Goal: Task Accomplishment & Management: Manage account settings

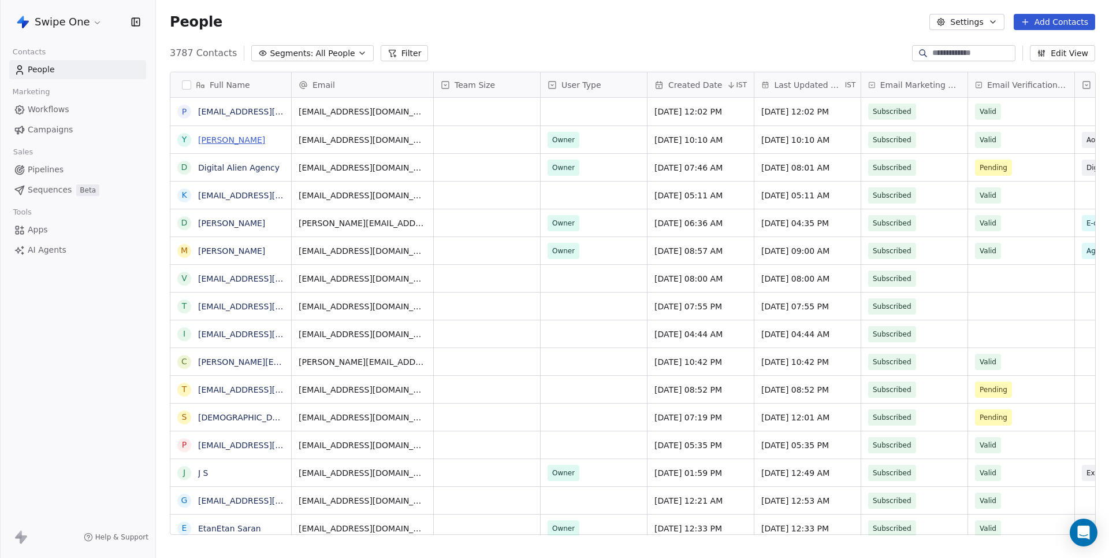
scroll to position [490, 953]
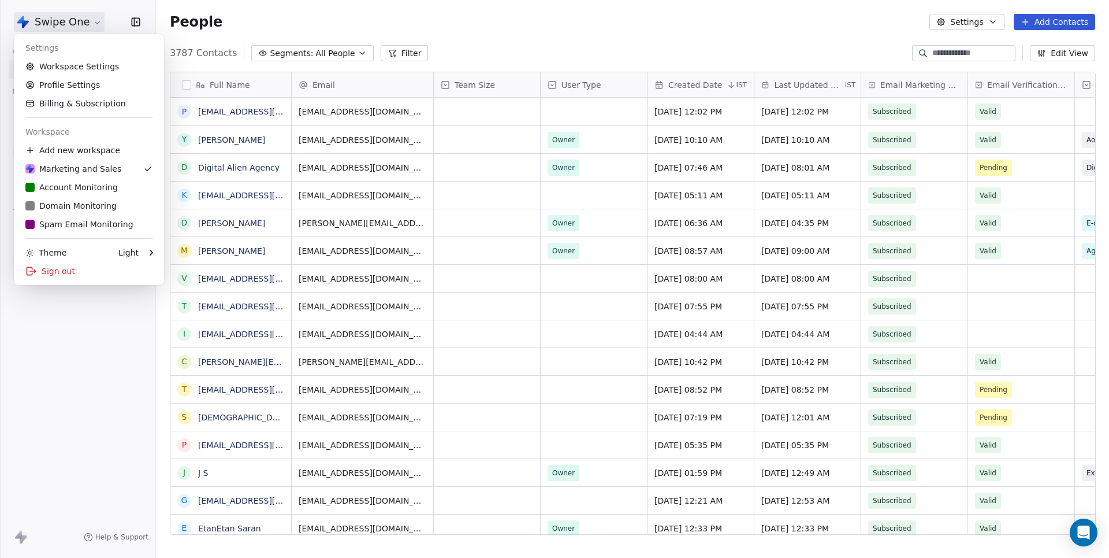
click at [81, 21] on html "Swipe One Contacts People Marketing Workflows Campaigns Sales Pipelines Sequenc…" at bounding box center [554, 279] width 1109 height 558
click at [77, 73] on link "Workspace Settings" at bounding box center [88, 66] width 141 height 18
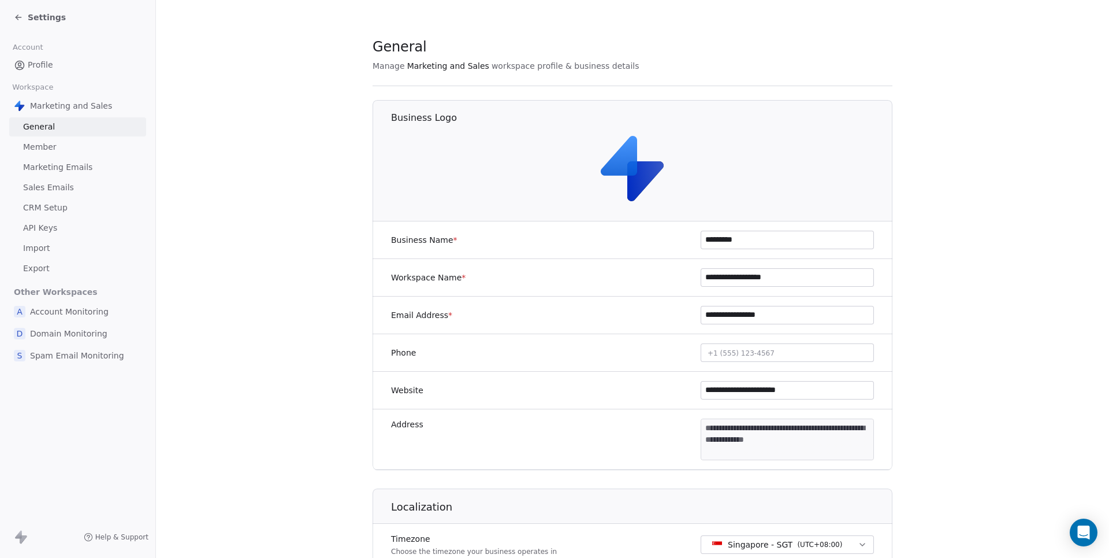
click at [15, 13] on icon at bounding box center [18, 17] width 9 height 9
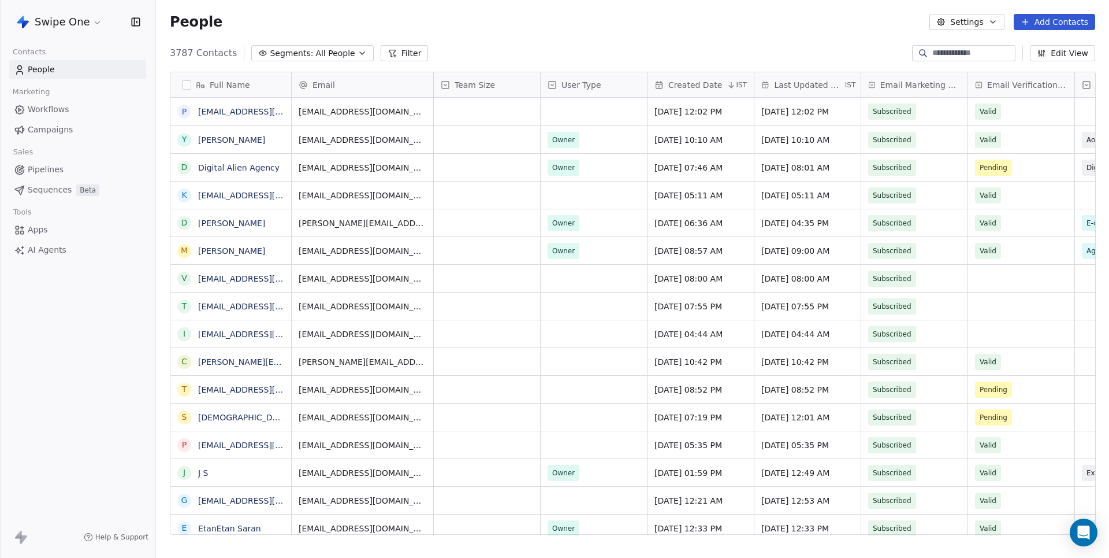
scroll to position [490, 953]
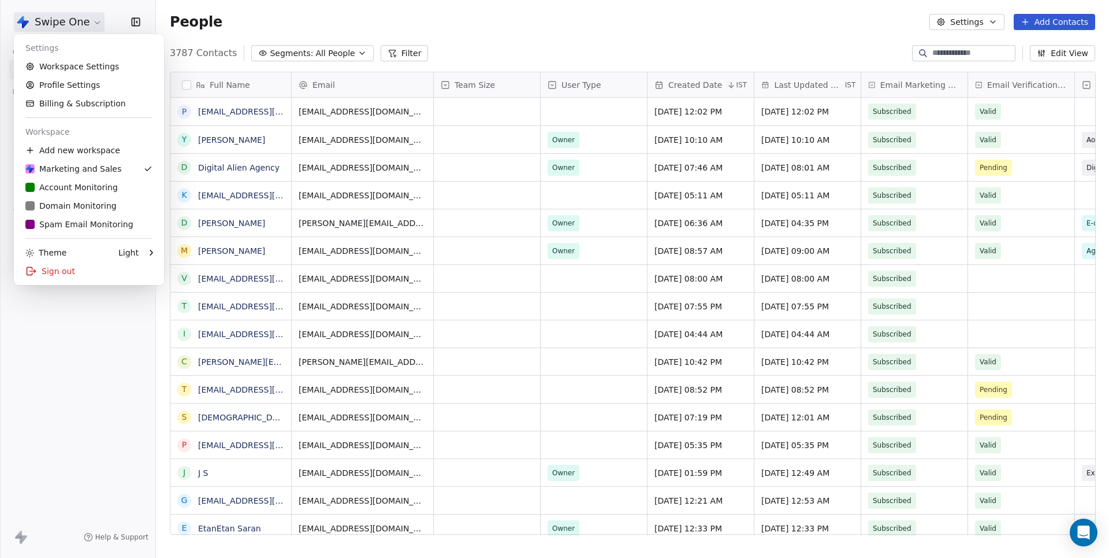
click at [72, 25] on html "Swipe One Contacts People Marketing Workflows Campaigns Sales Pipelines Sequenc…" at bounding box center [554, 279] width 1109 height 558
click at [53, 88] on link "Profile Settings" at bounding box center [88, 85] width 141 height 18
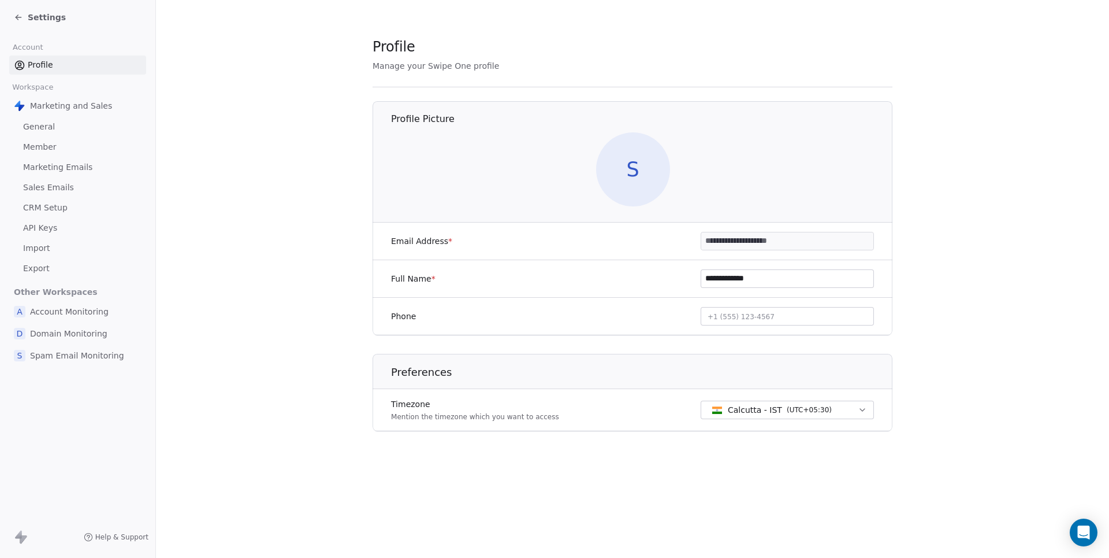
click at [19, 20] on icon at bounding box center [18, 17] width 9 height 9
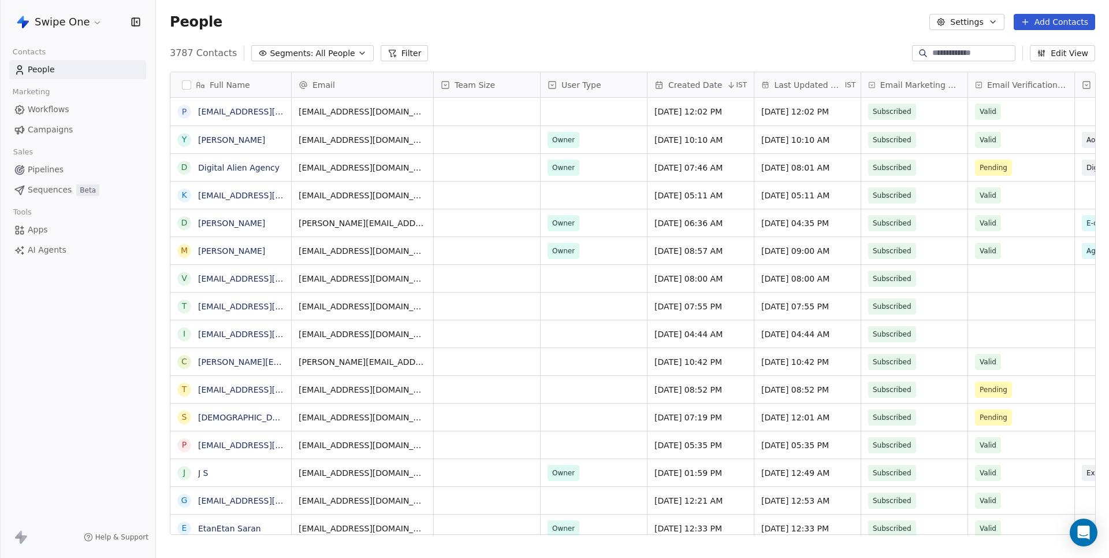
scroll to position [1, 1]
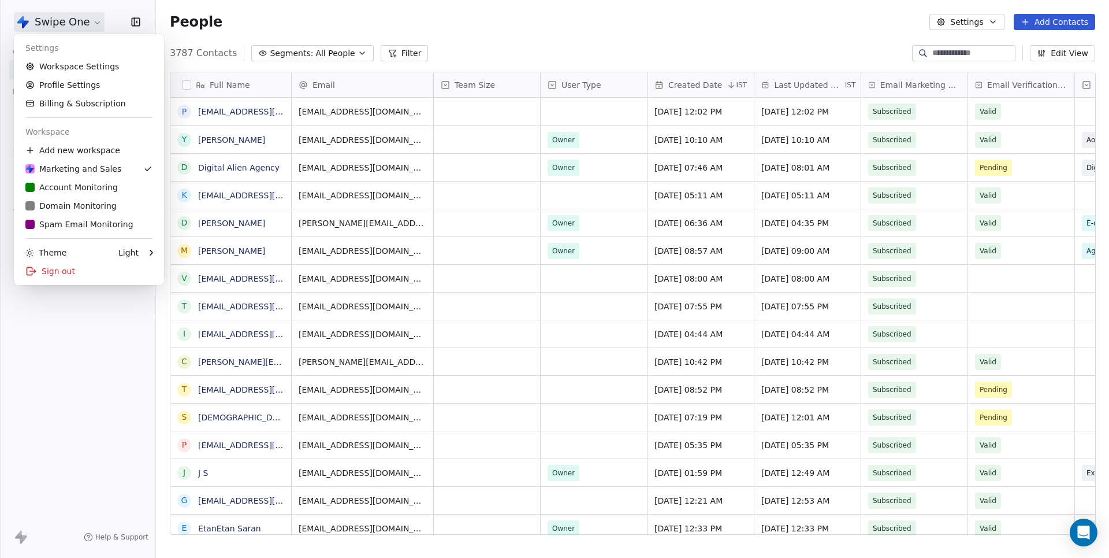
click at [64, 24] on html "Swipe One Contacts People Marketing Workflows Campaigns Sales Pipelines Sequenc…" at bounding box center [554, 279] width 1109 height 558
click at [67, 106] on link "Billing & Subscription" at bounding box center [88, 103] width 141 height 18
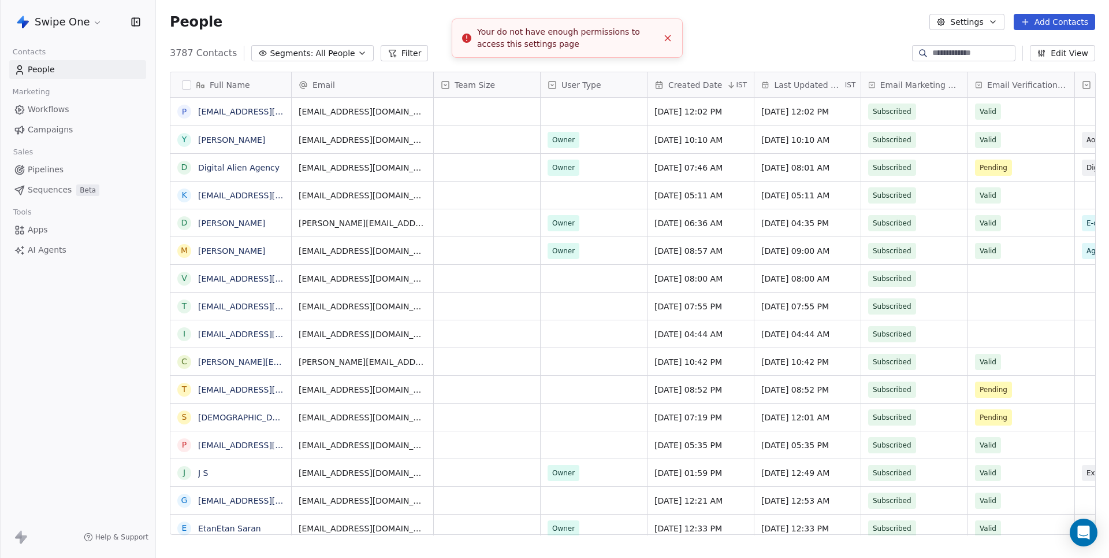
scroll to position [490, 953]
click at [88, 32] on div "Swipe One" at bounding box center [77, 22] width 155 height 44
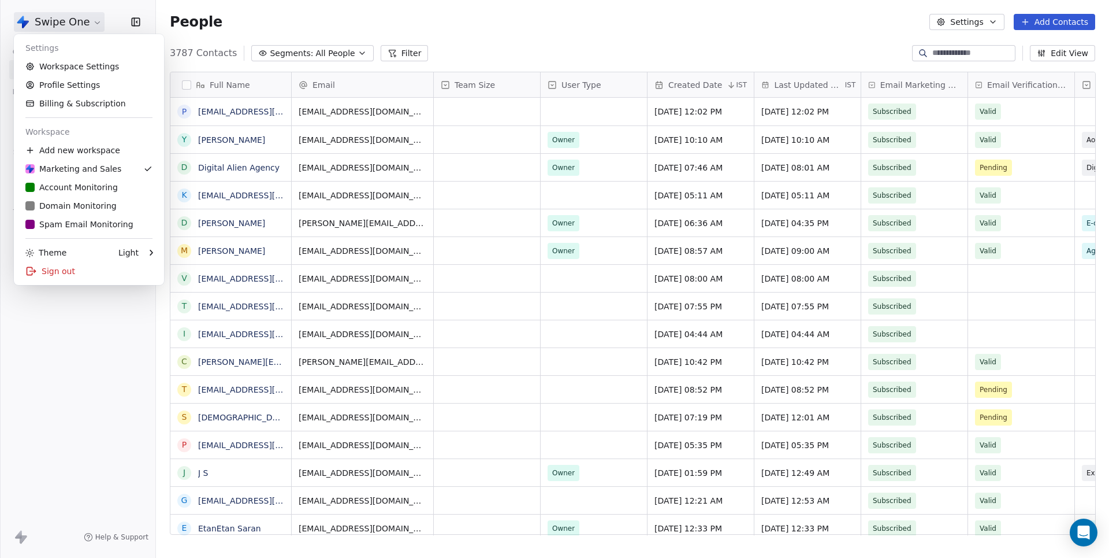
click at [86, 21] on html "Swipe One Contacts People Marketing Workflows Campaigns Sales Pipelines Sequenc…" at bounding box center [554, 279] width 1109 height 558
click at [92, 93] on link "Profile Settings" at bounding box center [88, 85] width 141 height 18
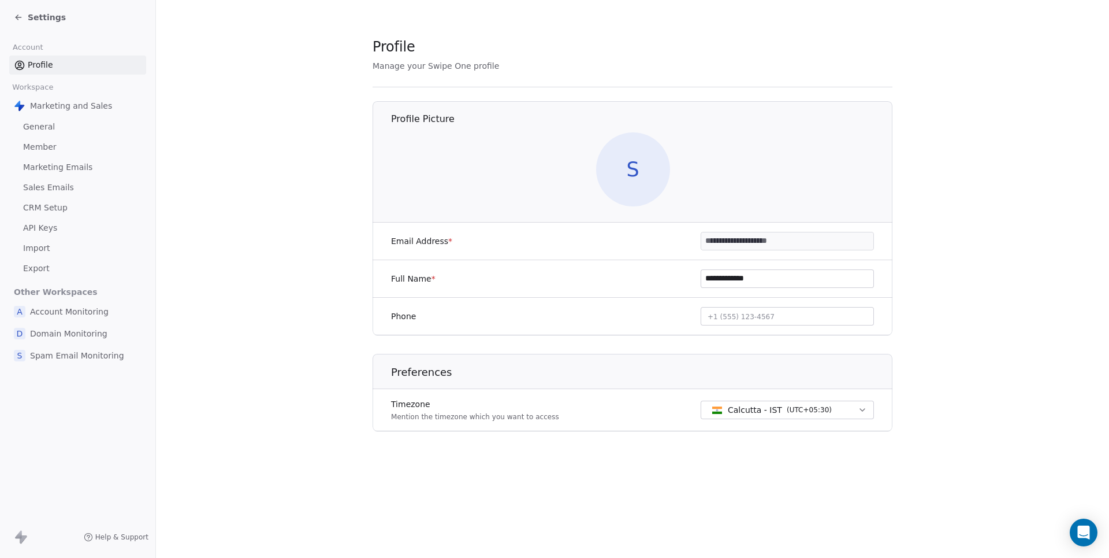
click at [40, 225] on span "API Keys" at bounding box center [40, 228] width 34 height 12
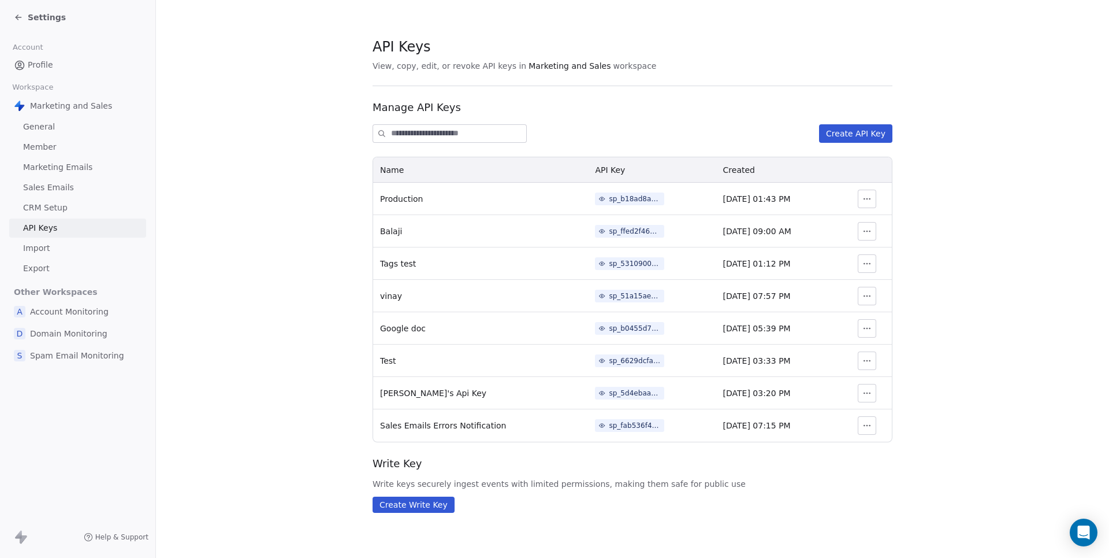
click at [42, 125] on span "General" at bounding box center [39, 127] width 32 height 12
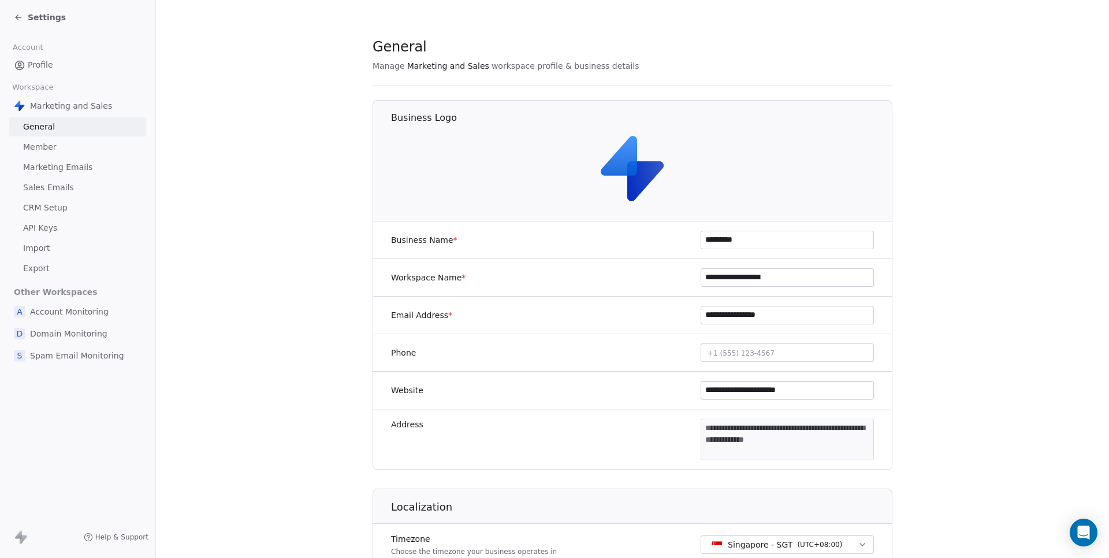
click at [61, 148] on link "Member" at bounding box center [77, 147] width 137 height 19
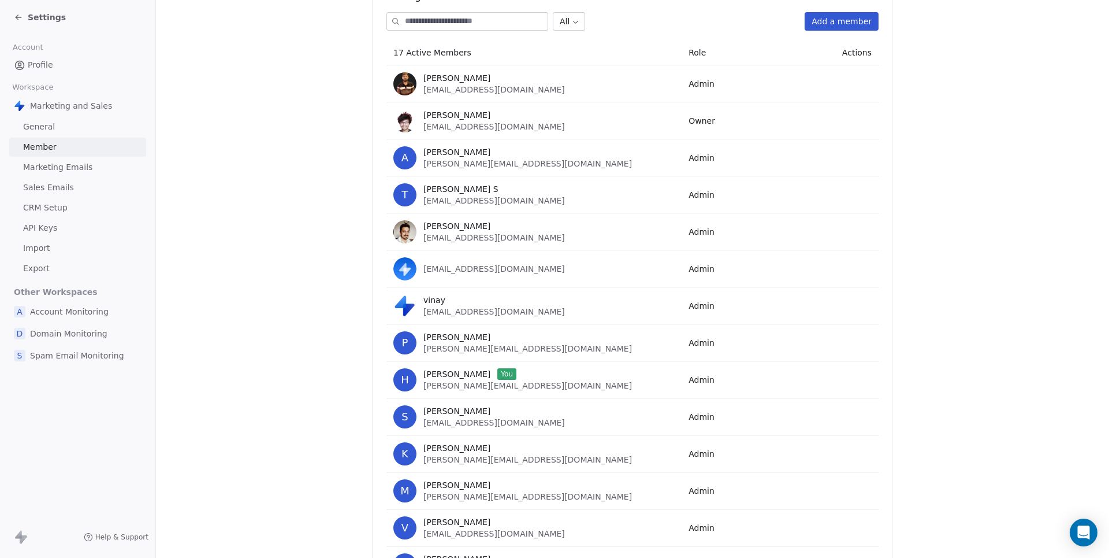
scroll to position [117, 0]
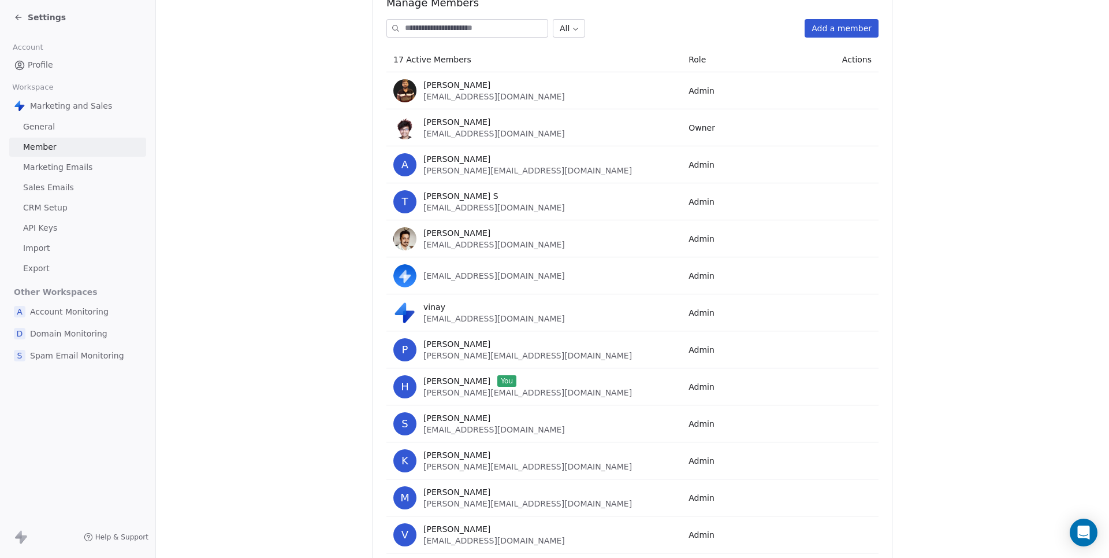
click at [63, 167] on span "Marketing Emails" at bounding box center [57, 167] width 69 height 12
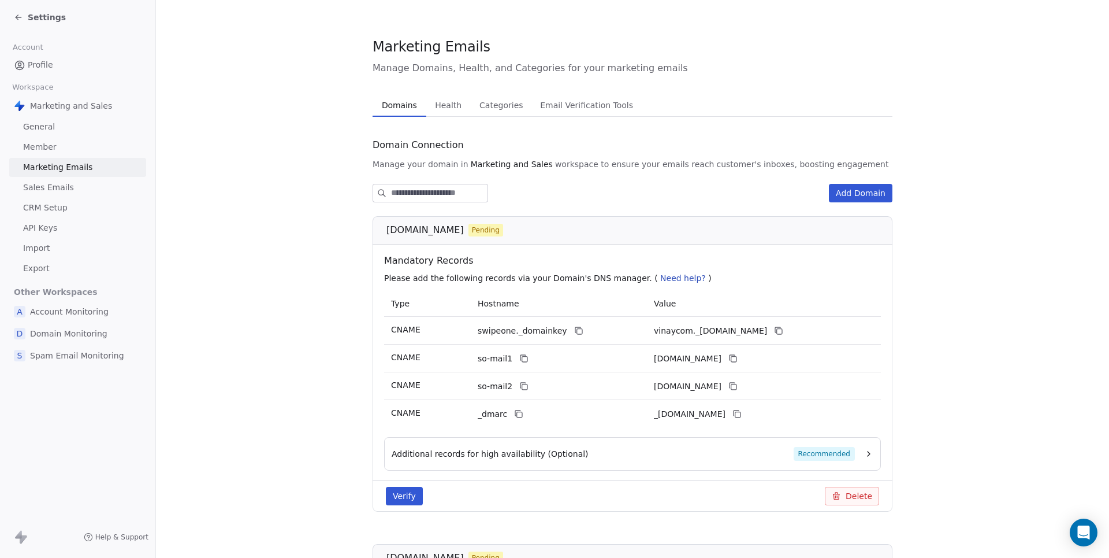
click at [589, 109] on span "Email Verification Tools" at bounding box center [587, 105] width 102 height 16
